Goal: Information Seeking & Learning: Find specific fact

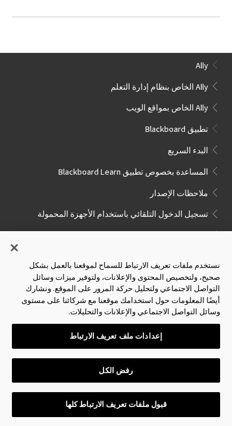
scroll to position [1030, 0]
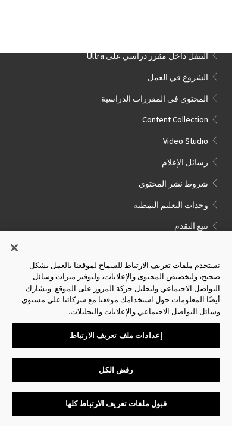
click at [19, 261] on button "إغلاق" at bounding box center [14, 248] width 26 height 26
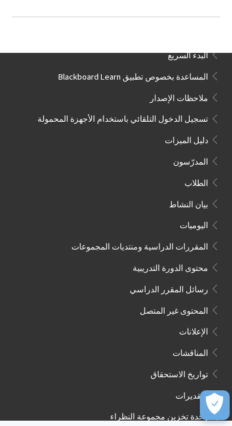
scroll to position [94, 0]
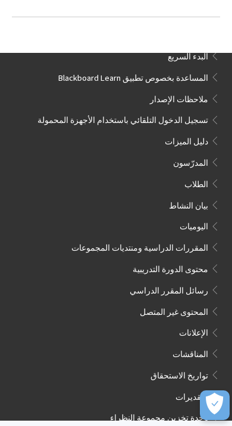
click at [215, 158] on span "Book outline for Blackboard App Help" at bounding box center [213, 160] width 11 height 13
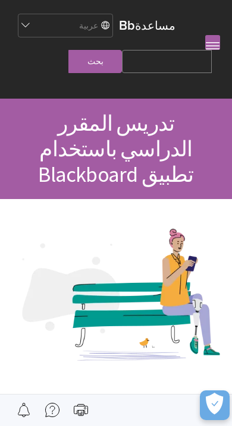
click at [182, 64] on input "Search Query" at bounding box center [167, 61] width 90 height 23
type input "تاريخ المدينة الإسلامية"
click at [117, 60] on input "بحث" at bounding box center [94, 61] width 53 height 23
click at [122, 63] on input "بحث" at bounding box center [94, 61] width 53 height 23
click at [122, 59] on input "بحث" at bounding box center [94, 61] width 53 height 23
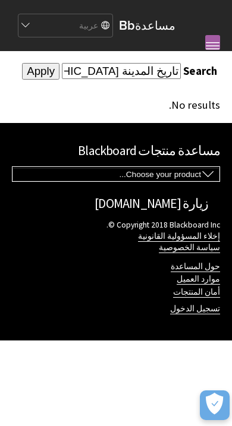
click at [58, 181] on select "Choose your product... Ally تطبيق Blackboard Blackboard Data Collaborate Commun…" at bounding box center [115, 174] width 207 height 13
